Goal: Task Accomplishment & Management: Use online tool/utility

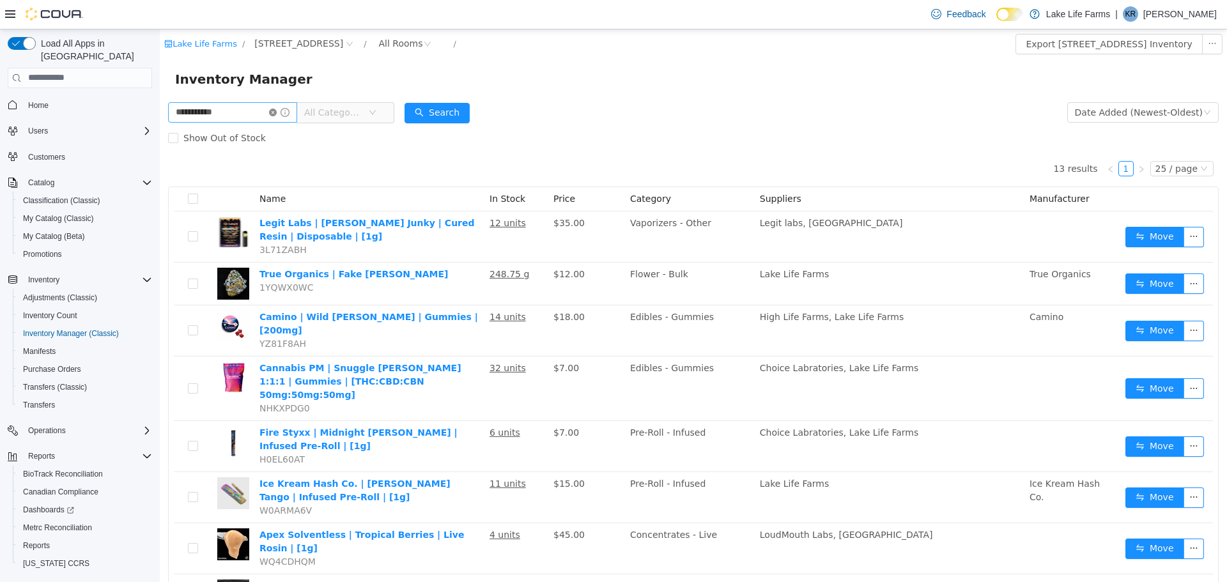
click at [277, 112] on icon "icon: close-circle" at bounding box center [273, 112] width 8 height 8
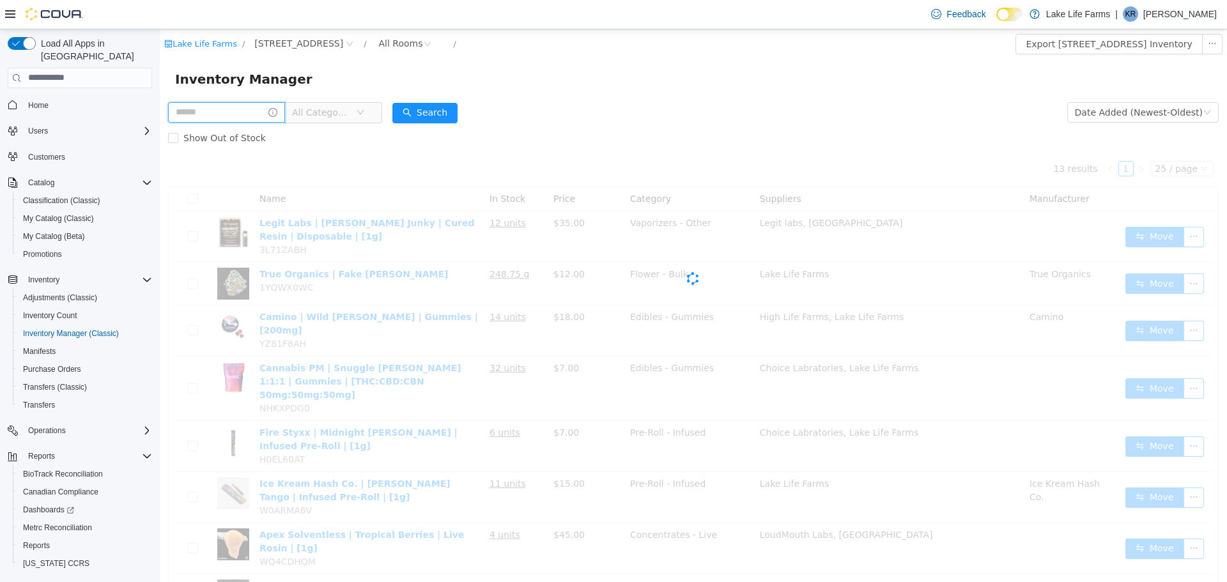
click at [256, 113] on input "text" at bounding box center [226, 112] width 117 height 20
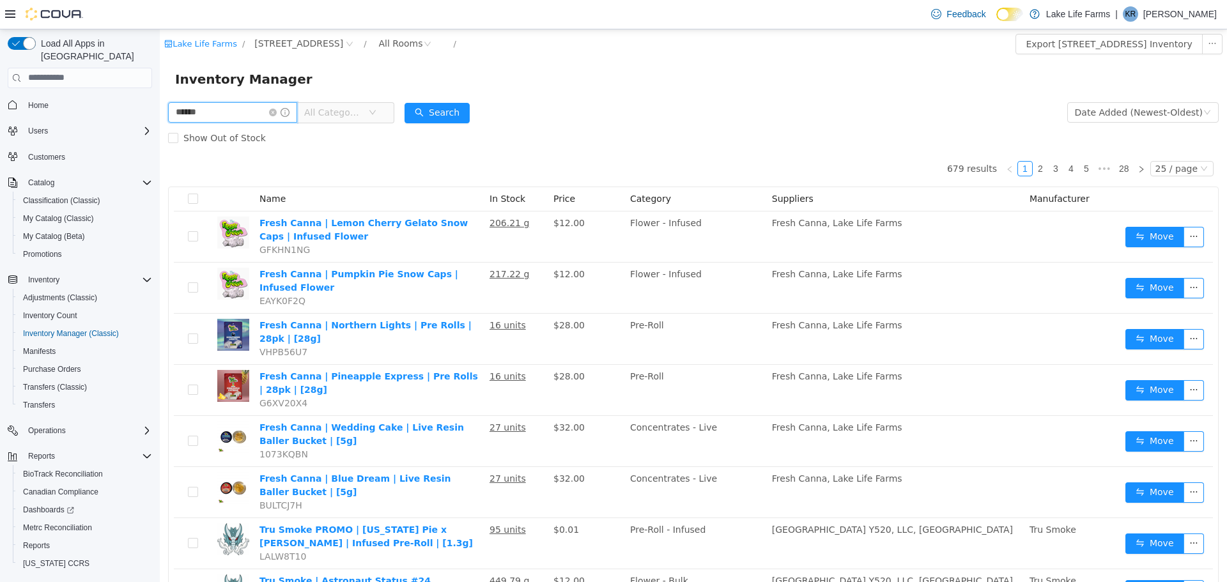
type input "******"
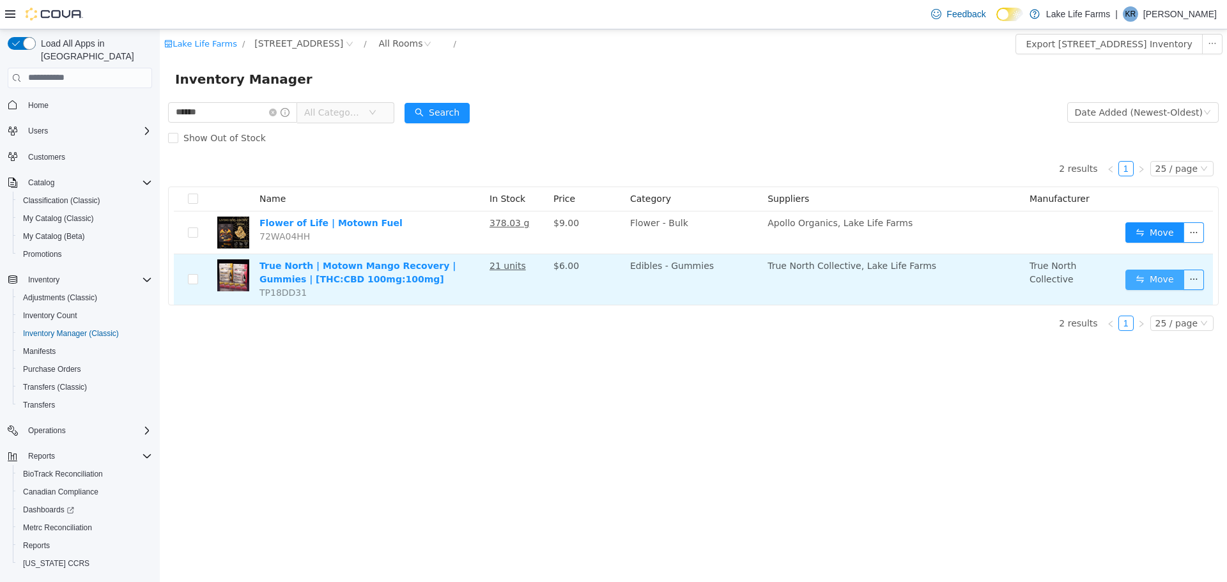
click at [1143, 281] on button "Move" at bounding box center [1155, 279] width 59 height 20
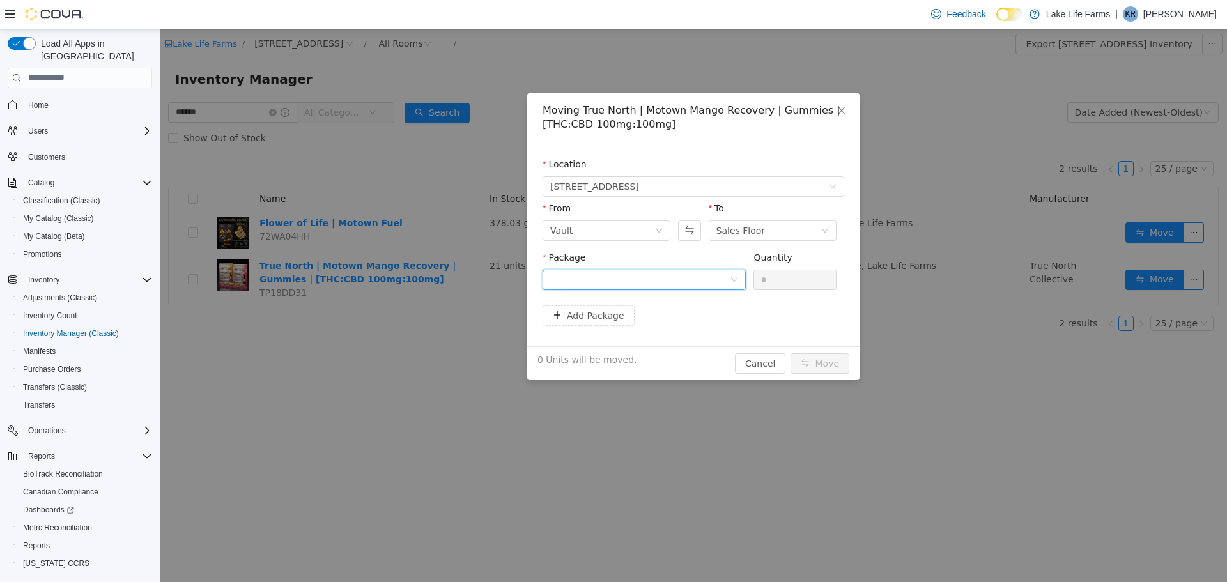
click at [671, 275] on div at bounding box center [640, 279] width 180 height 19
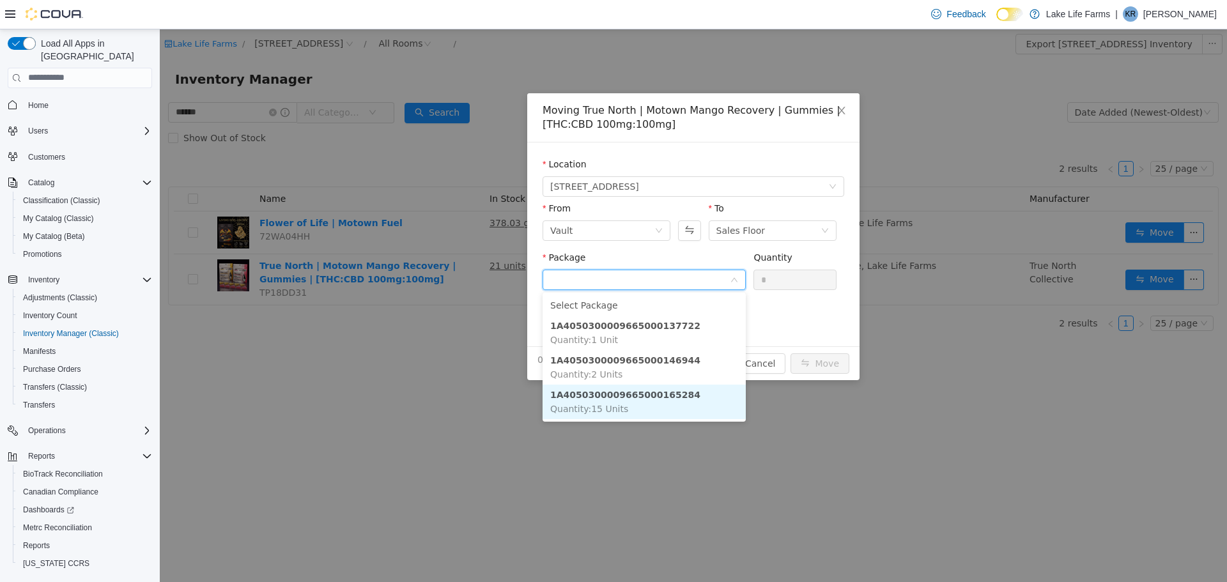
click at [647, 405] on li "1A4050300009665000165284 Quantity : 15 Units" at bounding box center [644, 401] width 203 height 35
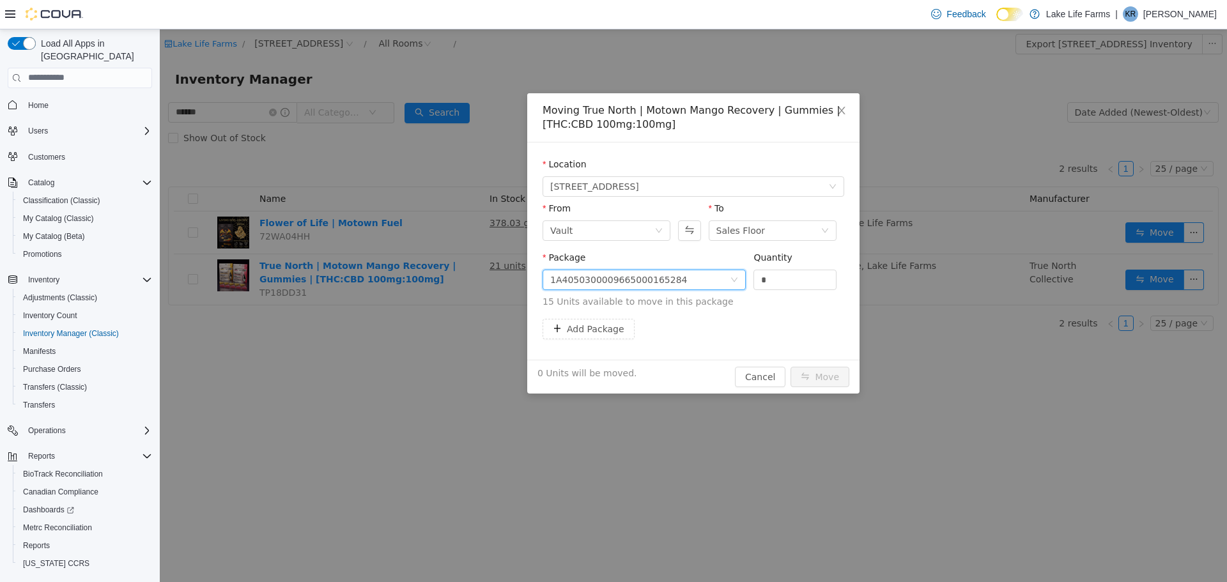
click at [786, 290] on div "Quantity *" at bounding box center [795, 273] width 83 height 44
click at [784, 284] on input "*" at bounding box center [795, 279] width 82 height 19
type input "*"
click at [838, 379] on button "Move" at bounding box center [820, 376] width 59 height 20
